Goal: Task Accomplishment & Management: Manage account settings

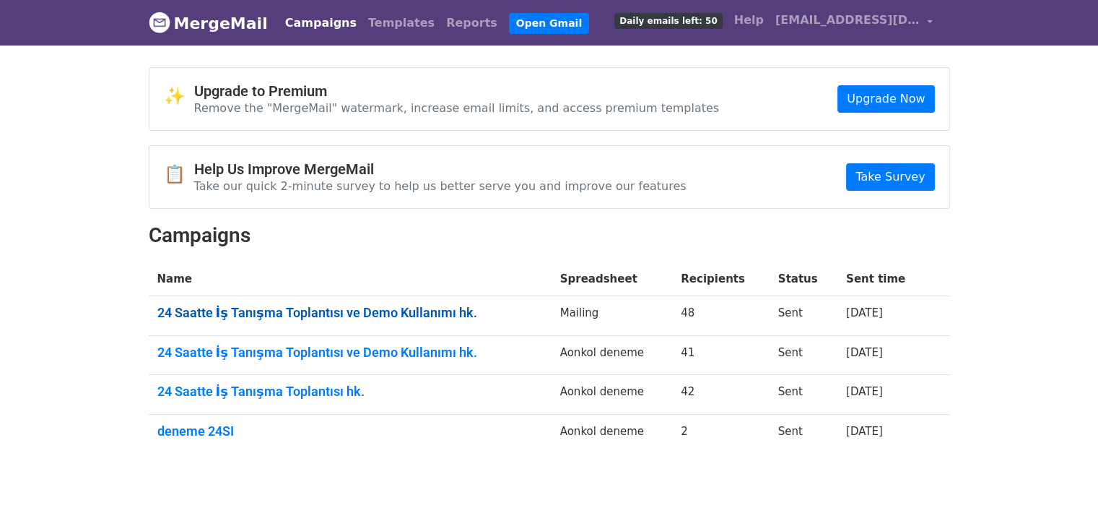
click at [352, 314] on link "24 Saatte İş Tanışma Toplantısı ve Demo Kullanımı hk." at bounding box center [350, 313] width 386 height 16
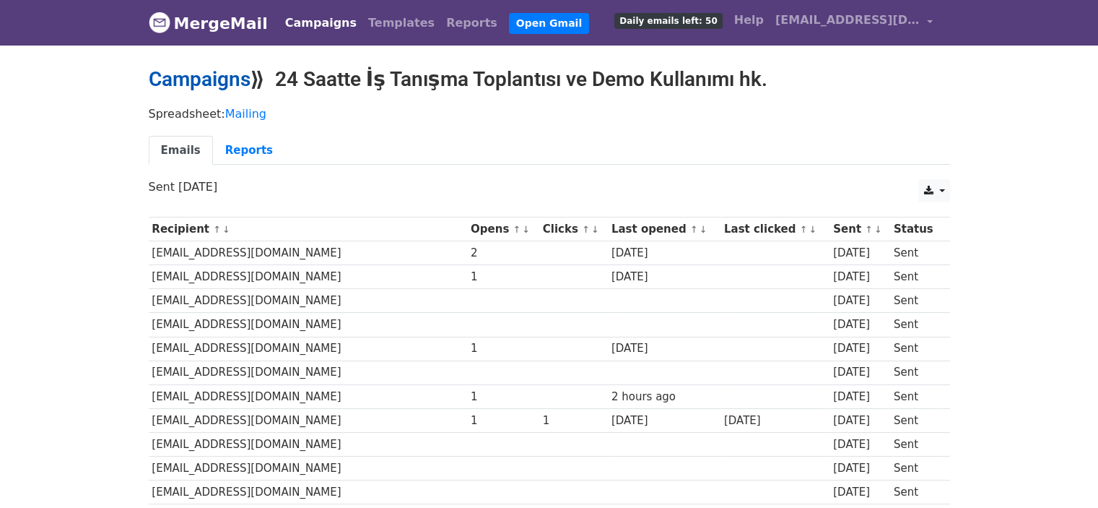
click at [229, 77] on link "Campaigns" at bounding box center [200, 79] width 102 height 24
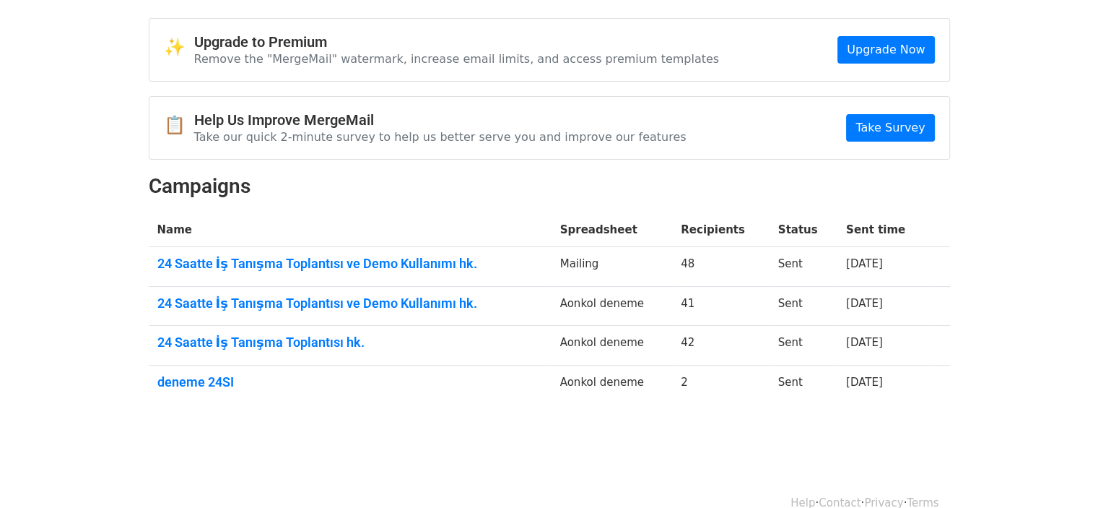
scroll to position [72, 0]
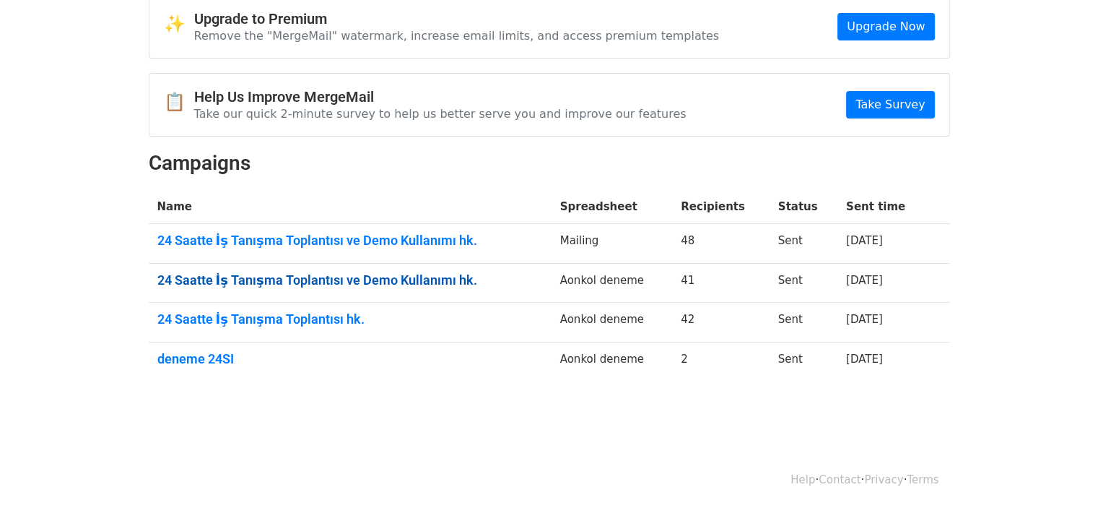
click at [340, 280] on link "24 Saatte İş Tanışma Toplantısı ve Demo Kullanımı hk." at bounding box center [350, 280] width 386 height 16
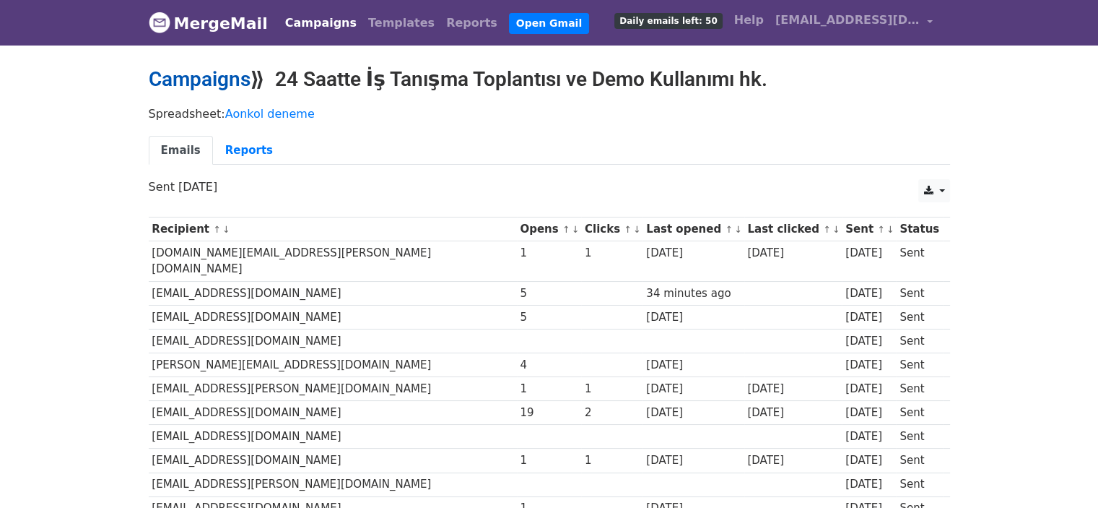
click at [219, 82] on link "Campaigns" at bounding box center [200, 79] width 102 height 24
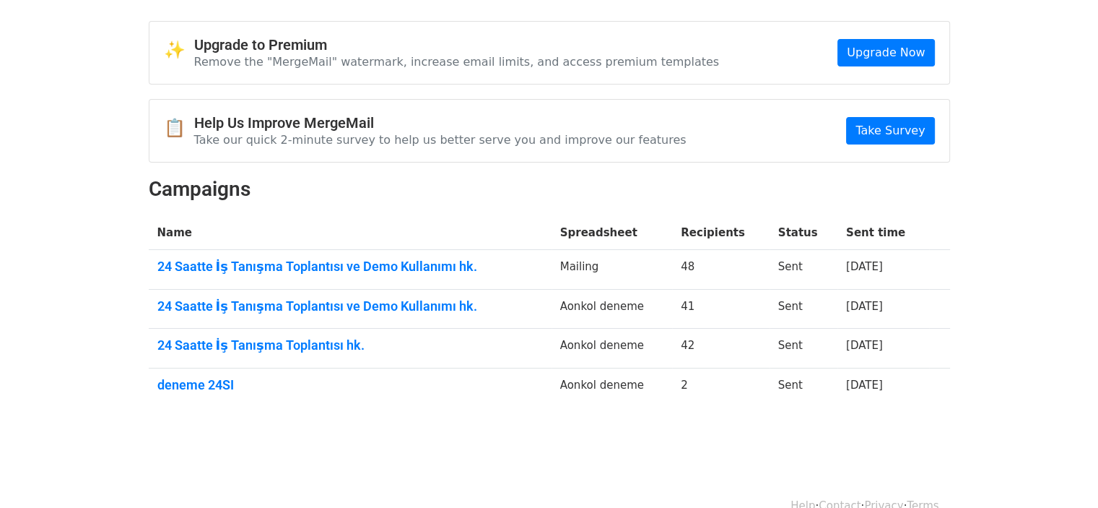
scroll to position [72, 0]
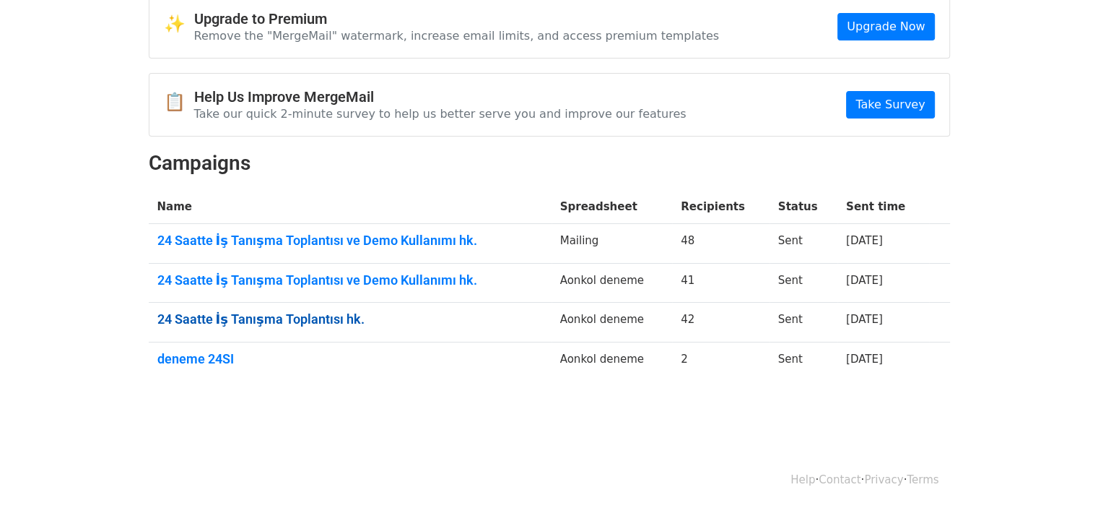
click at [321, 318] on link "24 Saatte İş Tanışma Toplantısı hk." at bounding box center [350, 319] width 386 height 16
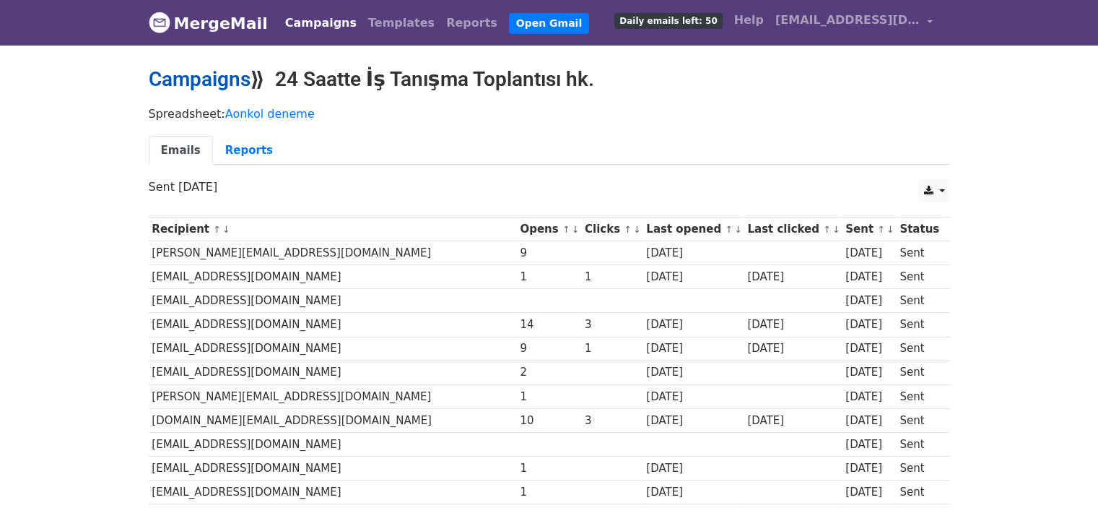
click at [216, 82] on link "Campaigns" at bounding box center [200, 79] width 102 height 24
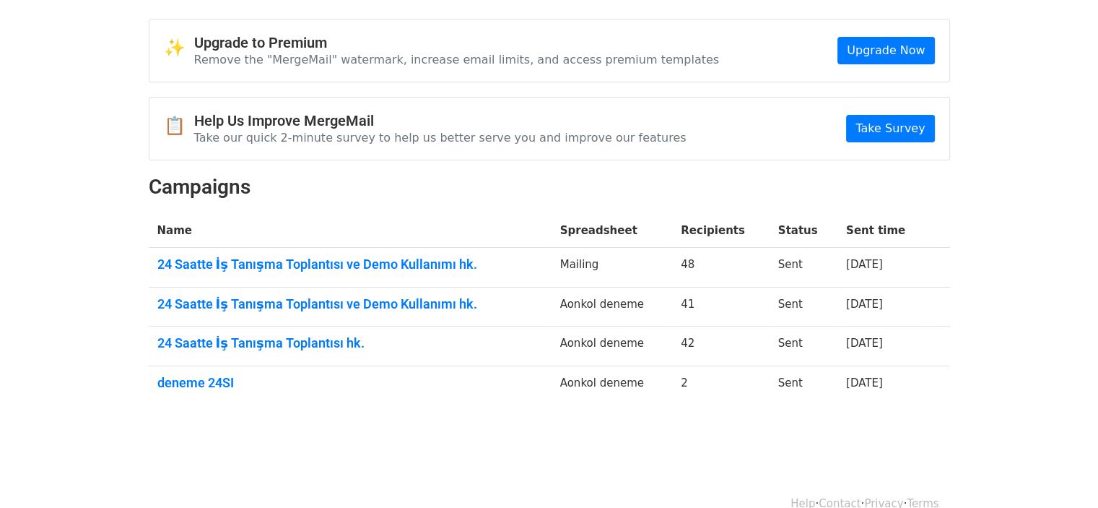
scroll to position [72, 0]
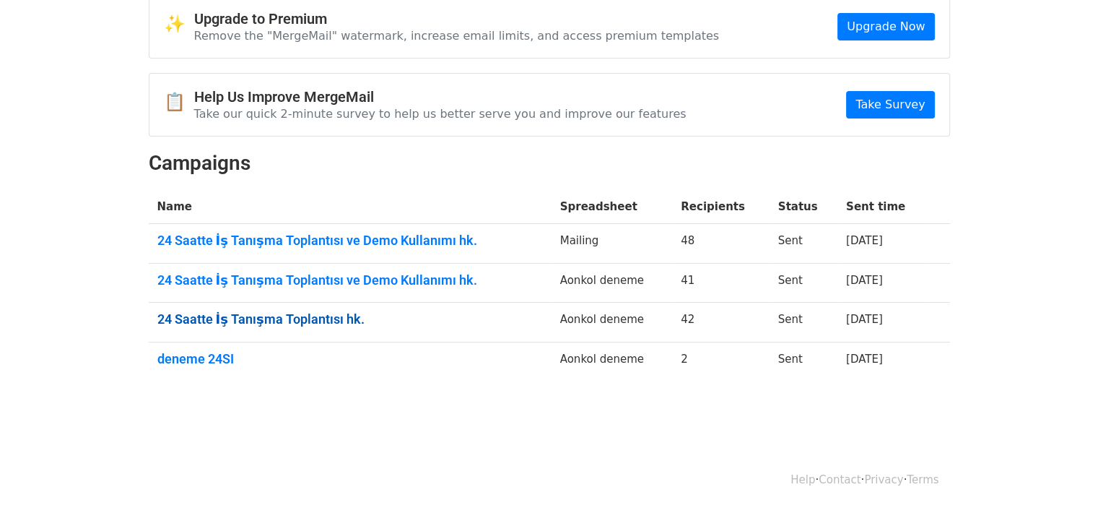
click at [287, 317] on link "24 Saatte İş Tanışma Toplantısı hk." at bounding box center [350, 319] width 386 height 16
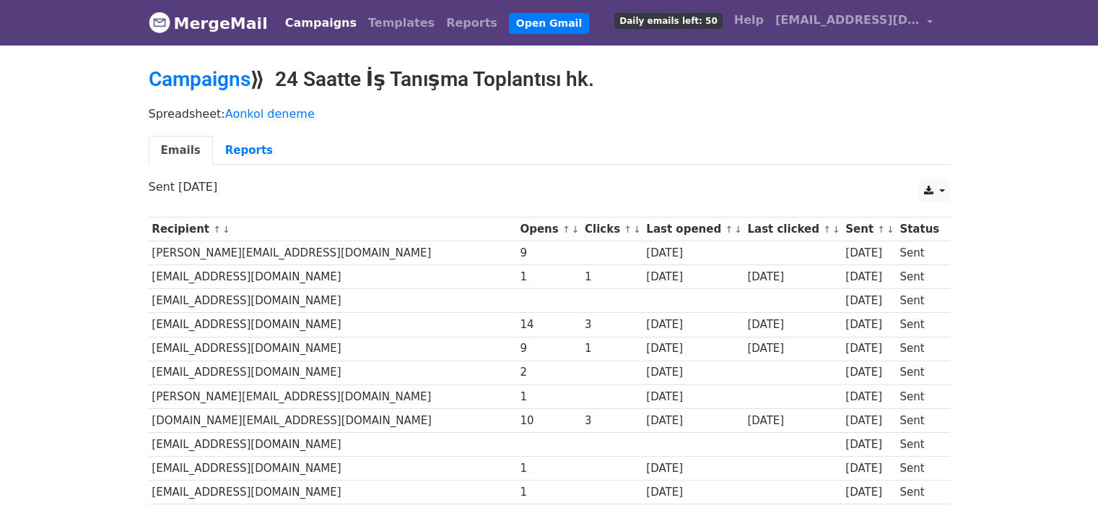
click at [215, 79] on link "Campaigns" at bounding box center [200, 79] width 102 height 24
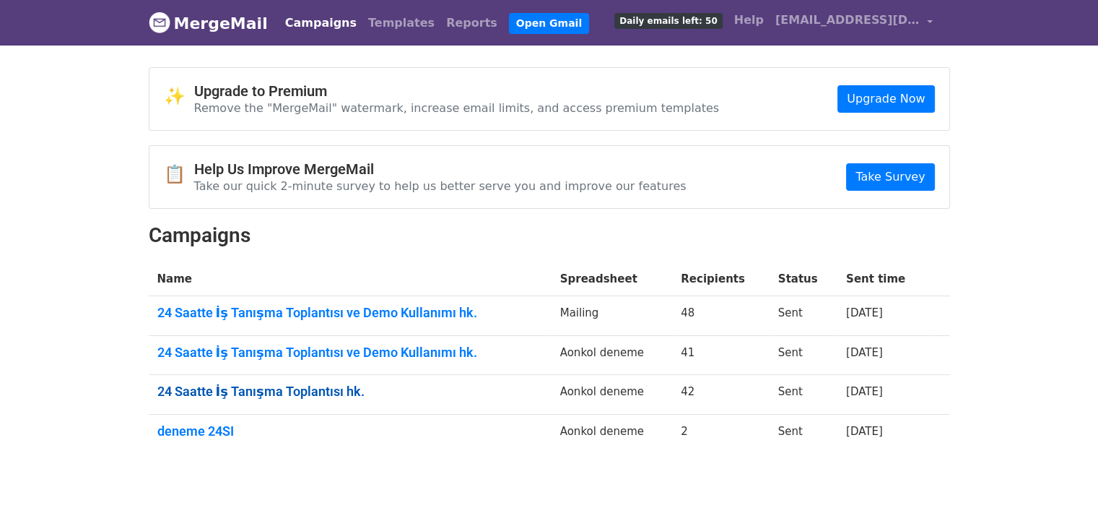
click at [294, 391] on link "24 Saatte İş Tanışma Toplantısı hk." at bounding box center [350, 391] width 386 height 16
